Goal: Navigation & Orientation: Find specific page/section

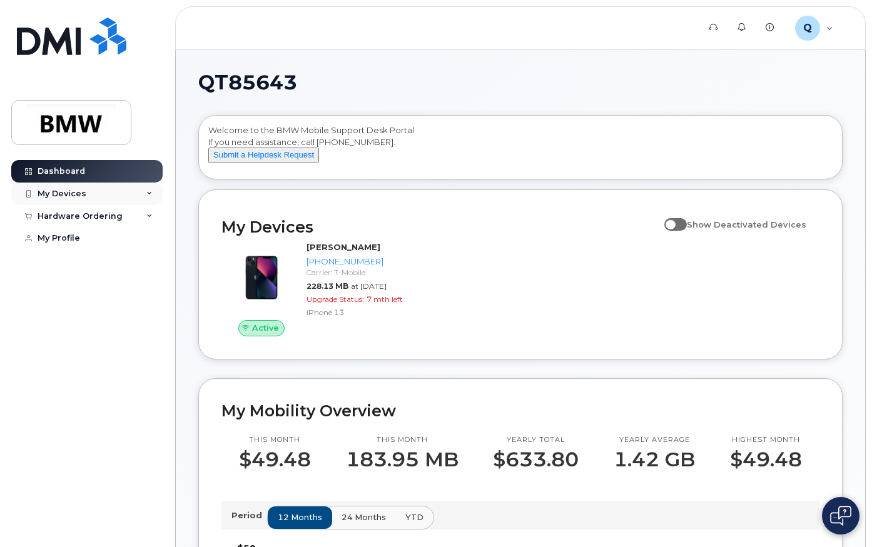
click at [150, 194] on icon at bounding box center [149, 194] width 6 height 6
click at [58, 235] on div "My Profile" at bounding box center [59, 238] width 43 height 10
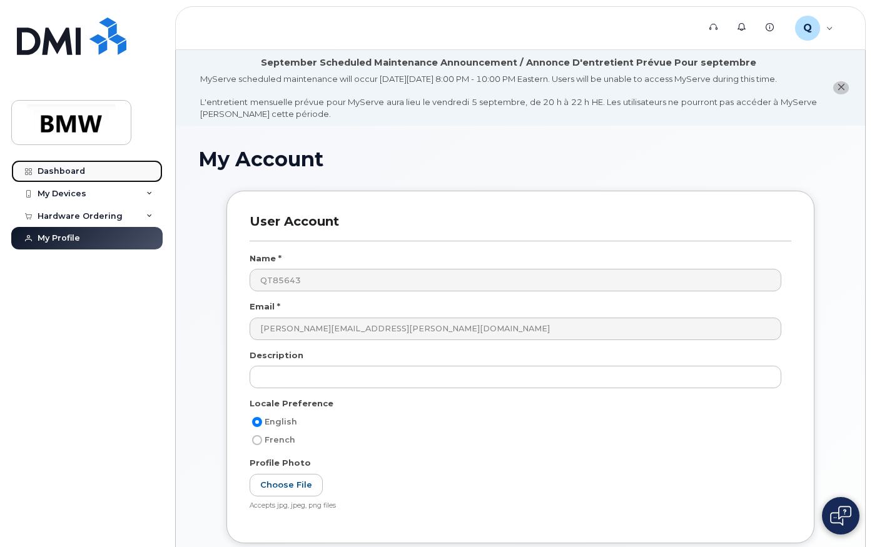
click at [50, 170] on div "Dashboard" at bounding box center [62, 171] width 48 height 10
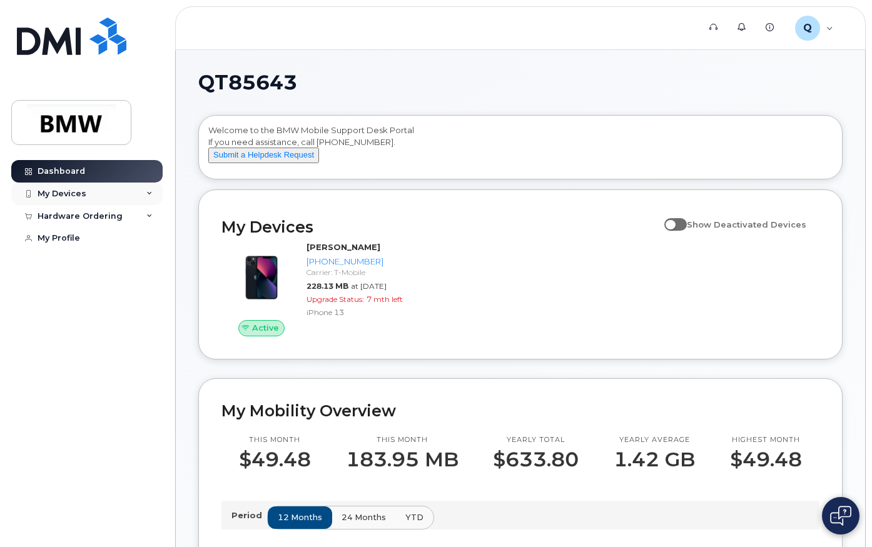
click at [53, 195] on div "My Devices" at bounding box center [62, 194] width 49 height 10
click at [66, 289] on div "Hardware Ordering" at bounding box center [80, 284] width 85 height 10
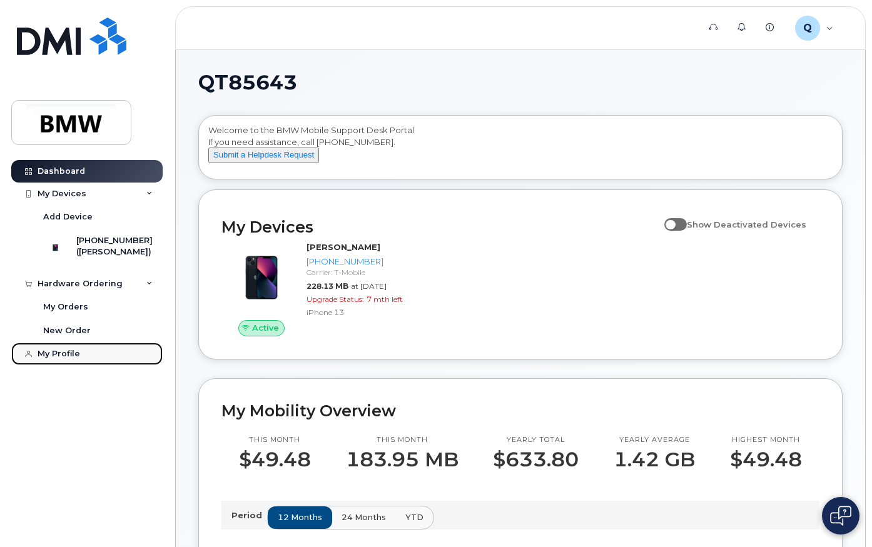
click at [47, 359] on div "My Profile" at bounding box center [59, 354] width 43 height 10
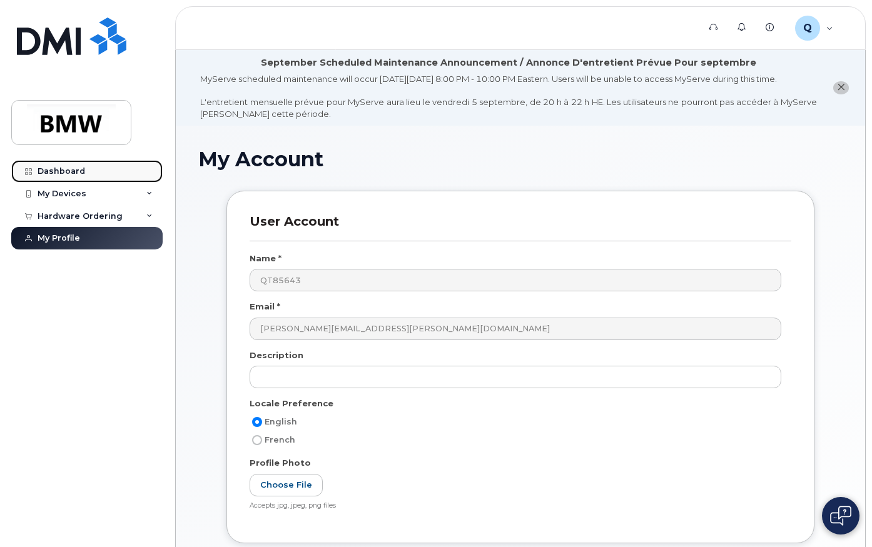
click at [64, 169] on div "Dashboard" at bounding box center [62, 171] width 48 height 10
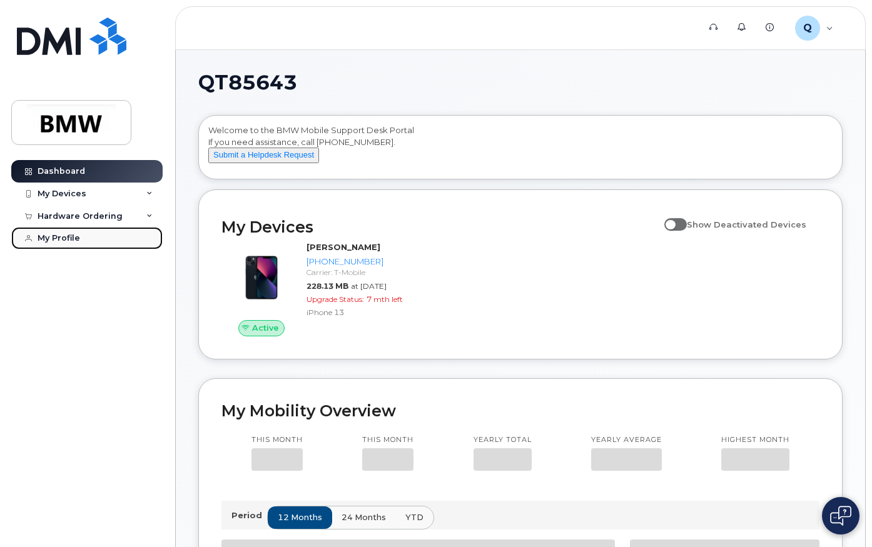
click at [60, 235] on div "My Profile" at bounding box center [59, 238] width 43 height 10
